Goal: Entertainment & Leisure: Browse casually

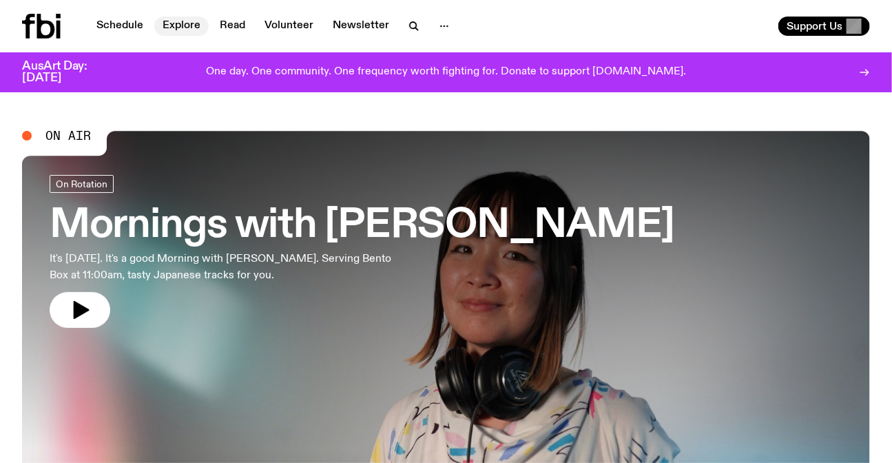
click at [177, 23] on link "Explore" at bounding box center [181, 26] width 54 height 19
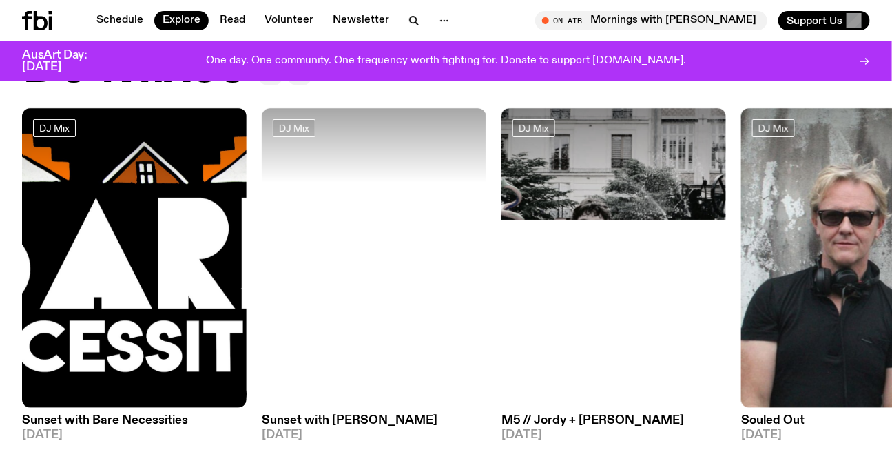
scroll to position [57, 0]
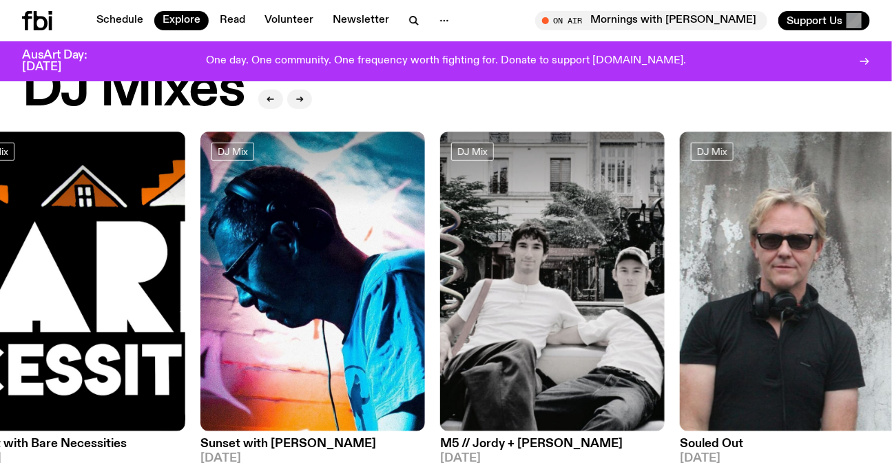
drag, startPoint x: 693, startPoint y: 275, endPoint x: 162, endPoint y: 282, distance: 530.1
click at [173, 285] on div "DJ Mix Sunset with Bare Necessities [DATE] DJ Mix Sunset with [PERSON_NAME] [DA…" at bounding box center [445, 297] width 847 height 333
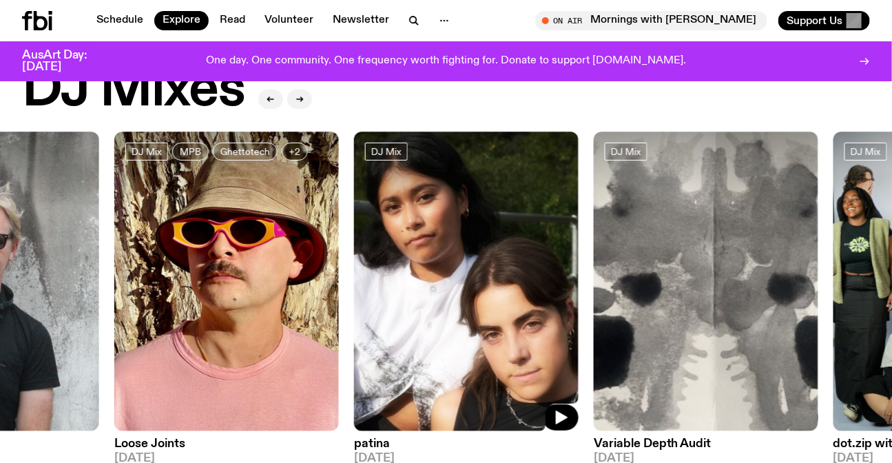
drag, startPoint x: 463, startPoint y: 304, endPoint x: 134, endPoint y: 337, distance: 330.7
click at [354, 337] on img at bounding box center [466, 280] width 224 height 299
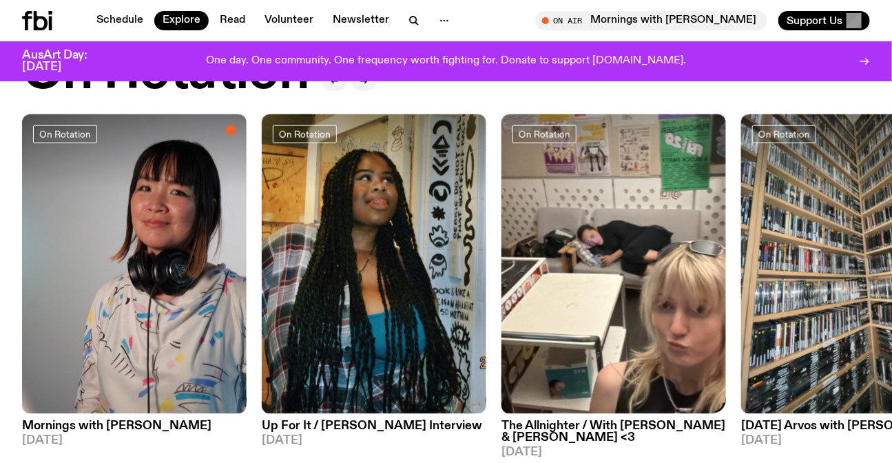
scroll to position [620, 0]
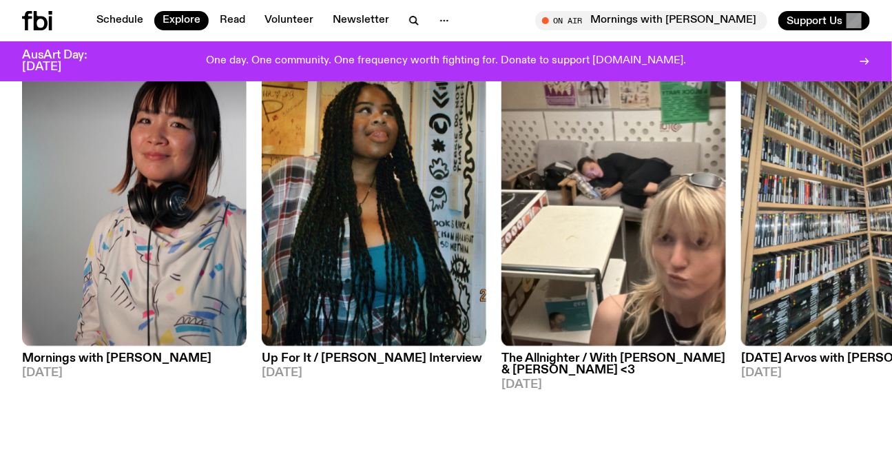
drag, startPoint x: 744, startPoint y: 220, endPoint x: 299, endPoint y: 284, distance: 448.6
click at [741, 284] on img at bounding box center [853, 196] width 224 height 299
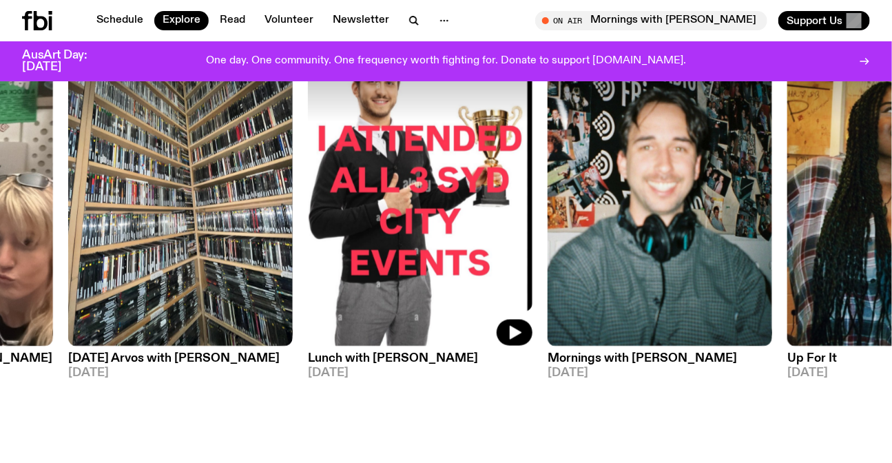
drag, startPoint x: 531, startPoint y: 229, endPoint x: 222, endPoint y: 282, distance: 313.6
click at [308, 282] on img at bounding box center [420, 196] width 224 height 299
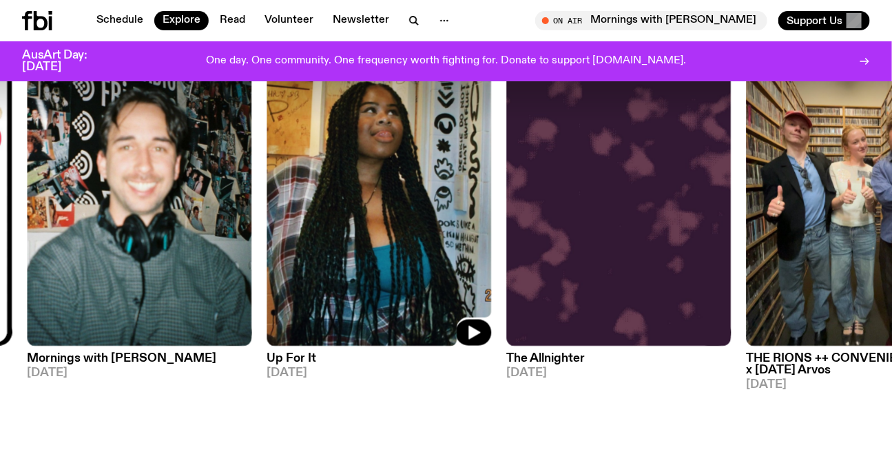
drag, startPoint x: 682, startPoint y: 242, endPoint x: 410, endPoint y: 239, distance: 272.6
click at [396, 244] on img at bounding box center [379, 196] width 224 height 299
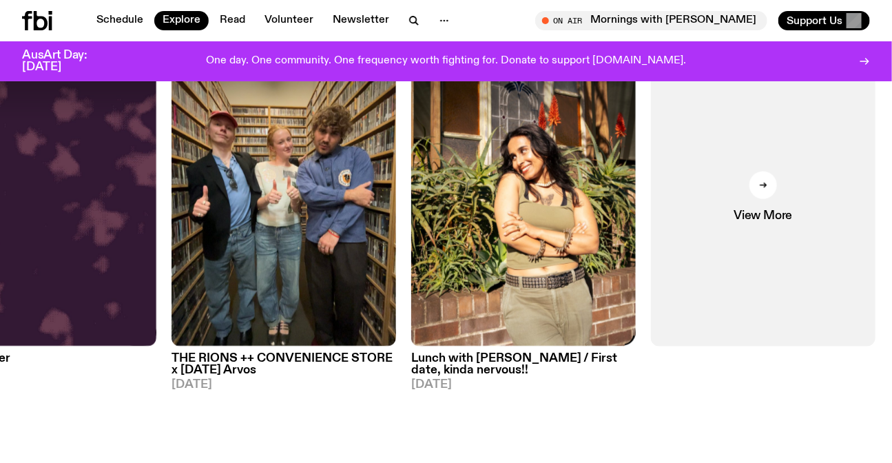
drag, startPoint x: 666, startPoint y: 268, endPoint x: 426, endPoint y: 274, distance: 240.3
click at [426, 274] on img at bounding box center [523, 196] width 224 height 299
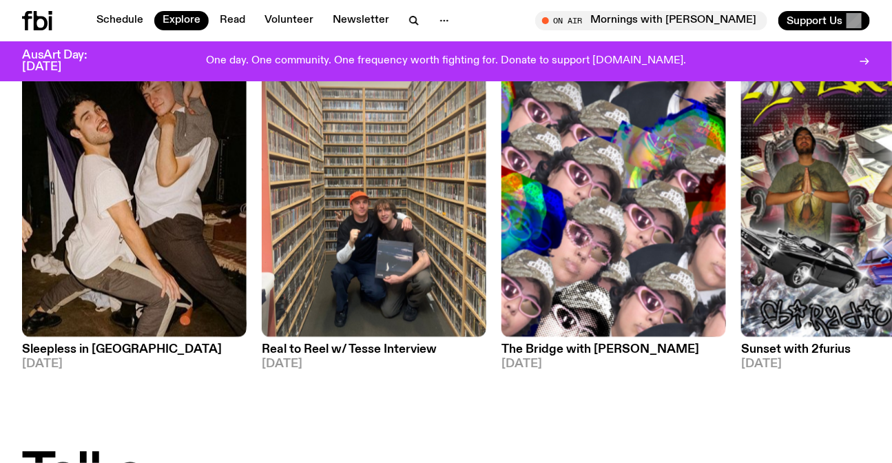
scroll to position [1121, 0]
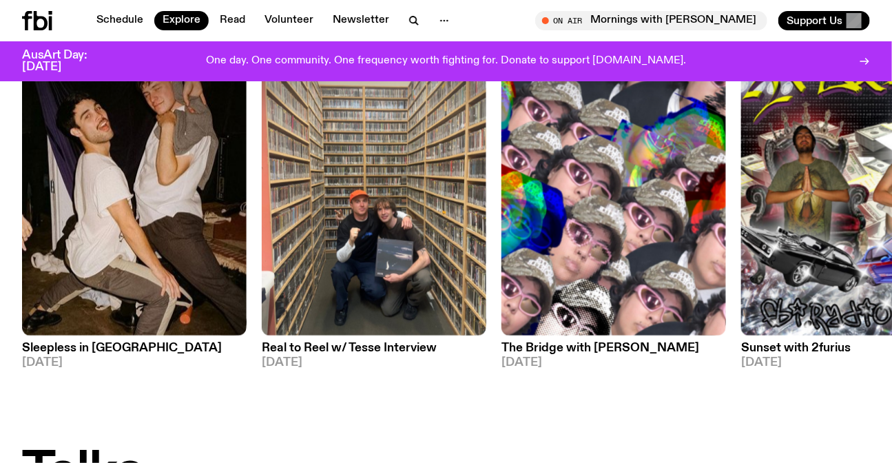
drag, startPoint x: 748, startPoint y: 193, endPoint x: 337, endPoint y: 211, distance: 411.4
click at [741, 213] on img at bounding box center [853, 185] width 224 height 299
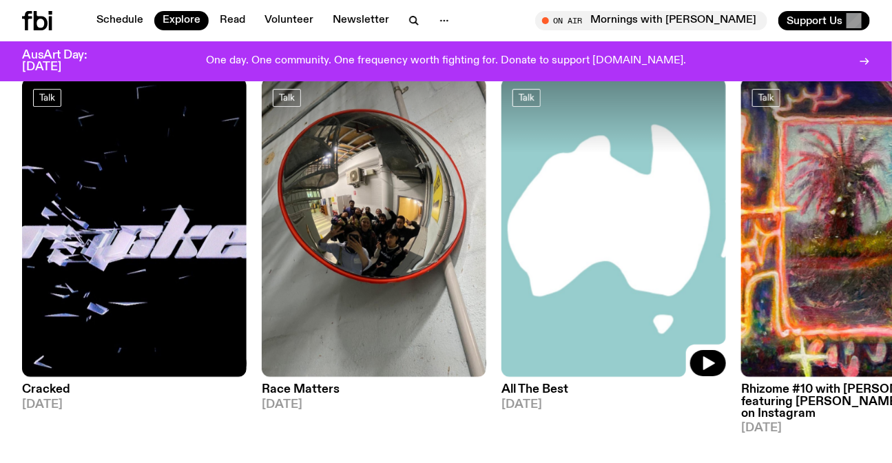
scroll to position [1497, 0]
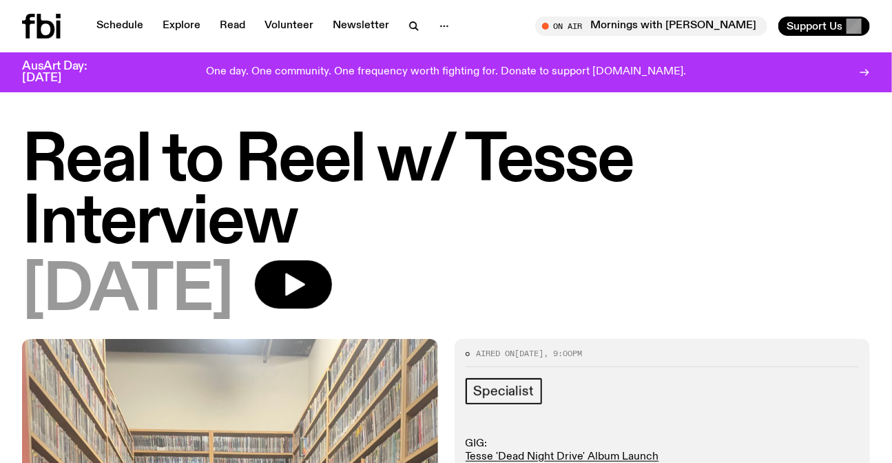
click at [48, 19] on icon at bounding box center [41, 26] width 39 height 25
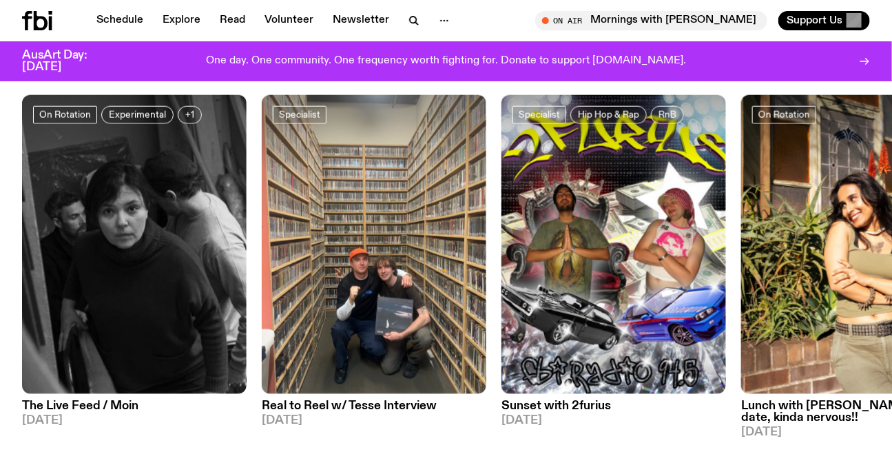
scroll to position [615, 0]
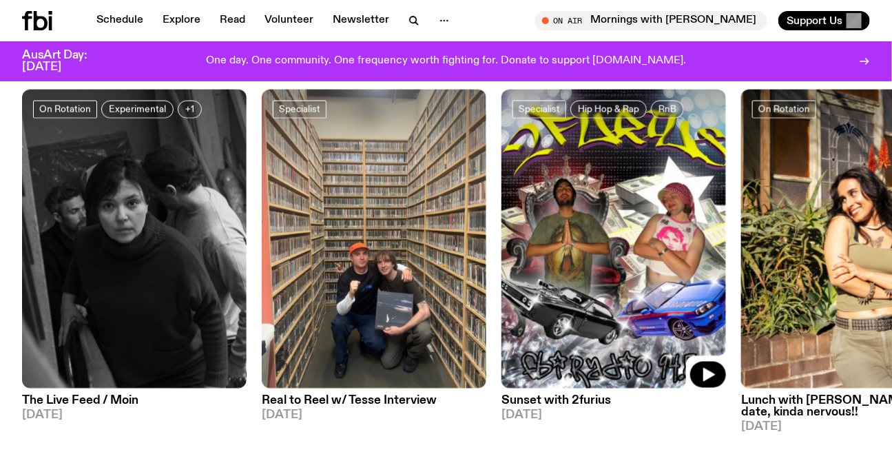
drag, startPoint x: 543, startPoint y: 286, endPoint x: 28, endPoint y: 260, distance: 515.6
click at [501, 266] on img at bounding box center [613, 238] width 224 height 299
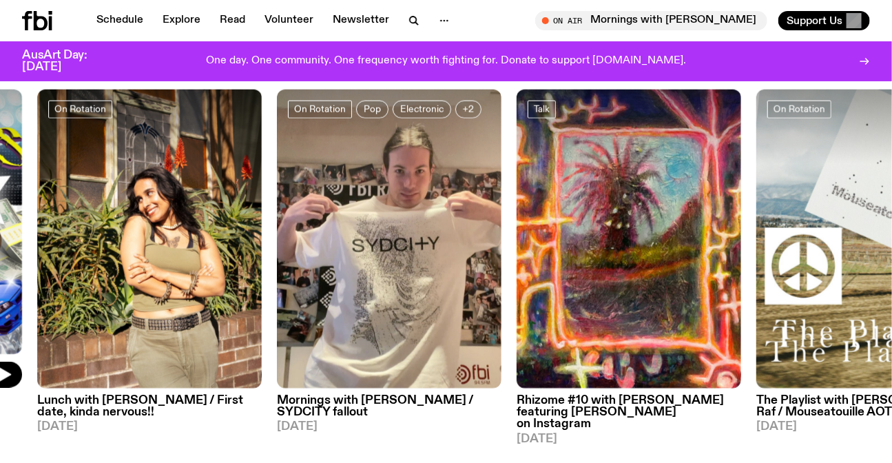
click at [516, 312] on img at bounding box center [628, 238] width 224 height 299
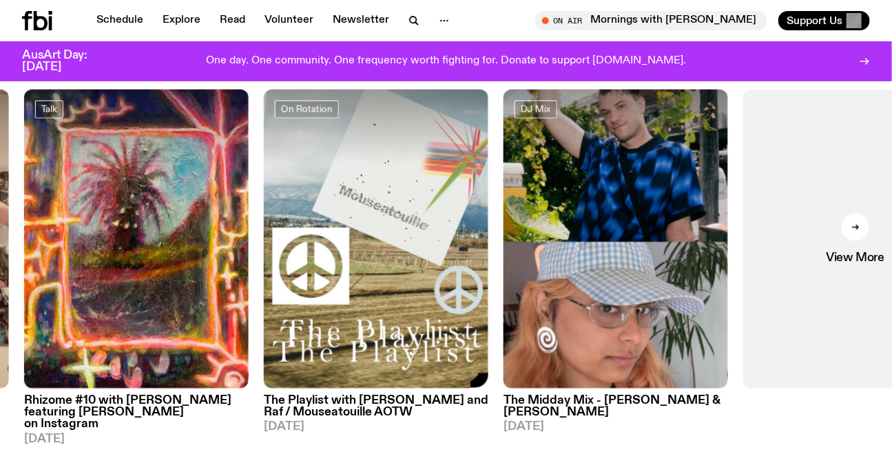
drag, startPoint x: 571, startPoint y: 292, endPoint x: 621, endPoint y: 291, distance: 49.6
click at [618, 292] on div "On Rotation Experimental +1 The Live Feed / Moin 06.10.25 Specialist Real to Re…" at bounding box center [445, 267] width 847 height 356
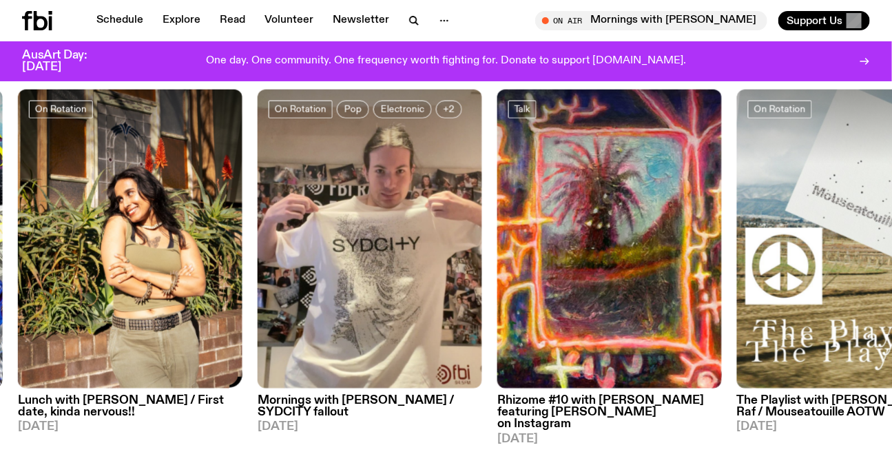
drag, startPoint x: 365, startPoint y: 278, endPoint x: 702, endPoint y: 278, distance: 336.6
click at [482, 278] on img at bounding box center [369, 238] width 224 height 299
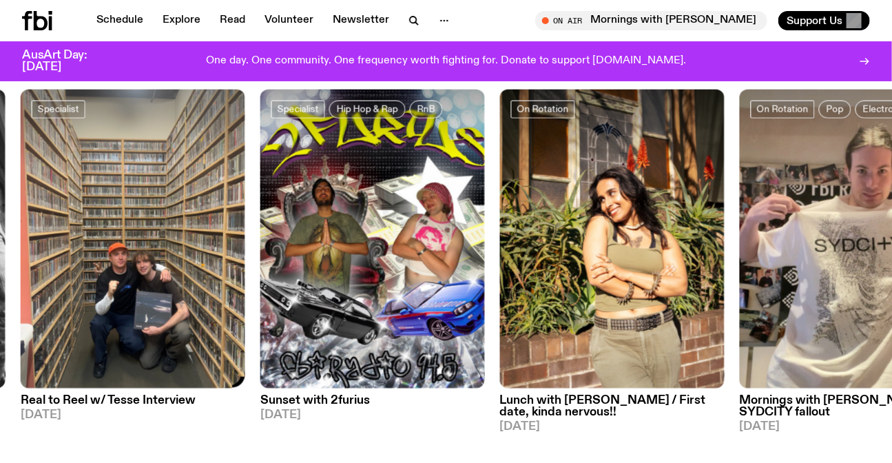
drag, startPoint x: 140, startPoint y: 255, endPoint x: 454, endPoint y: 257, distance: 313.9
click at [245, 255] on img at bounding box center [133, 238] width 224 height 299
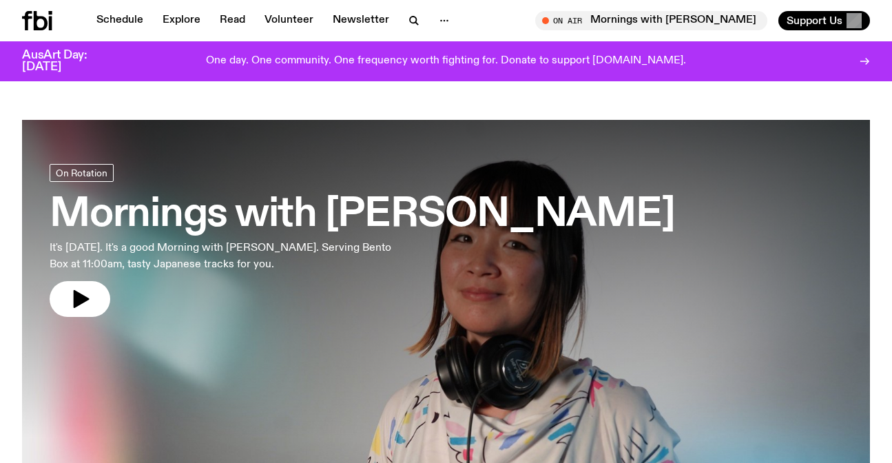
scroll to position [615, 0]
